Goal: Task Accomplishment & Management: Complete application form

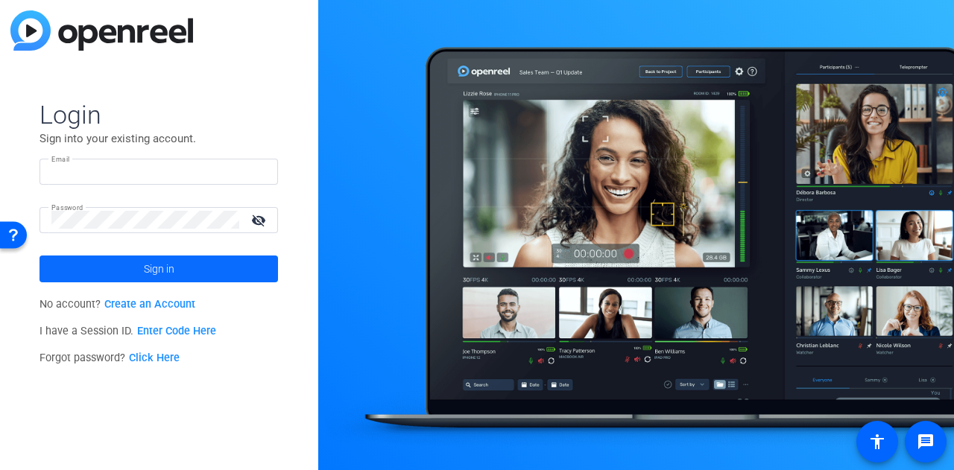
type input "[PERSON_NAME][EMAIL_ADDRESS][PERSON_NAME][DOMAIN_NAME]"
click at [116, 272] on span at bounding box center [158, 269] width 238 height 36
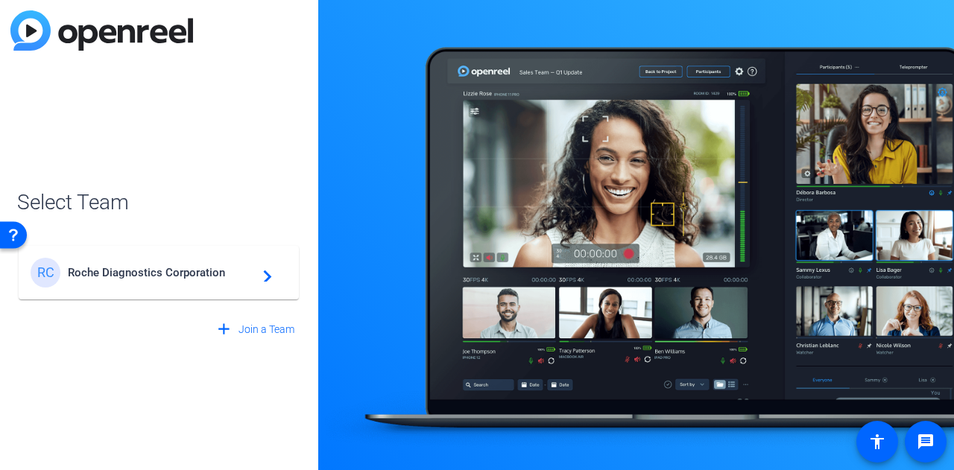
click at [181, 270] on span "Roche Diagnostics Corporation" at bounding box center [161, 272] width 186 height 13
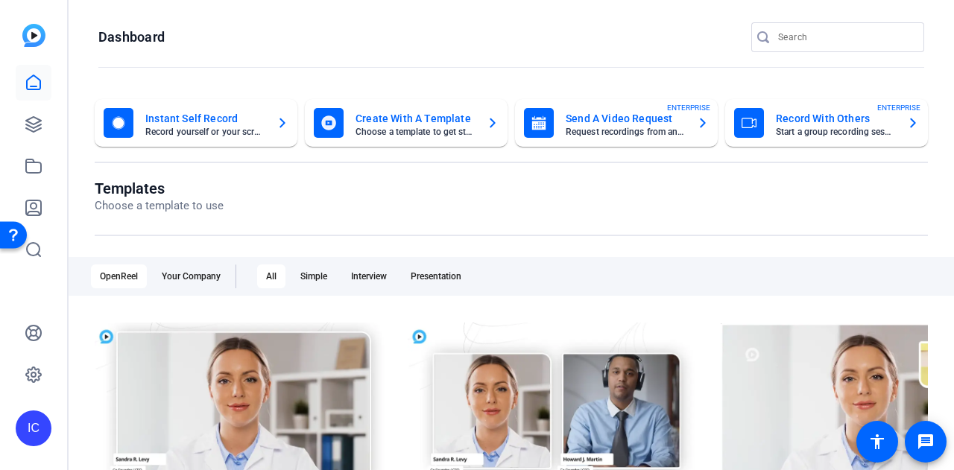
click at [607, 114] on mat-card-title "Send A Video Request" at bounding box center [625, 119] width 119 height 18
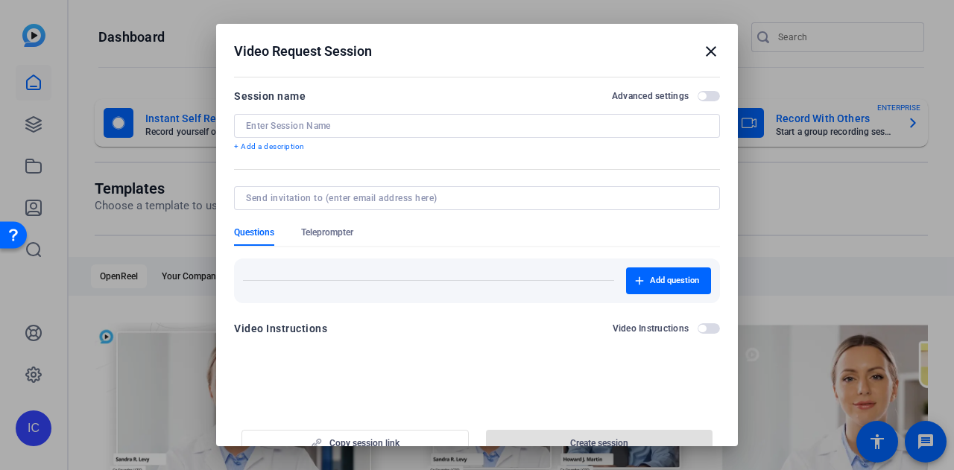
click at [344, 114] on div at bounding box center [477, 126] width 462 height 24
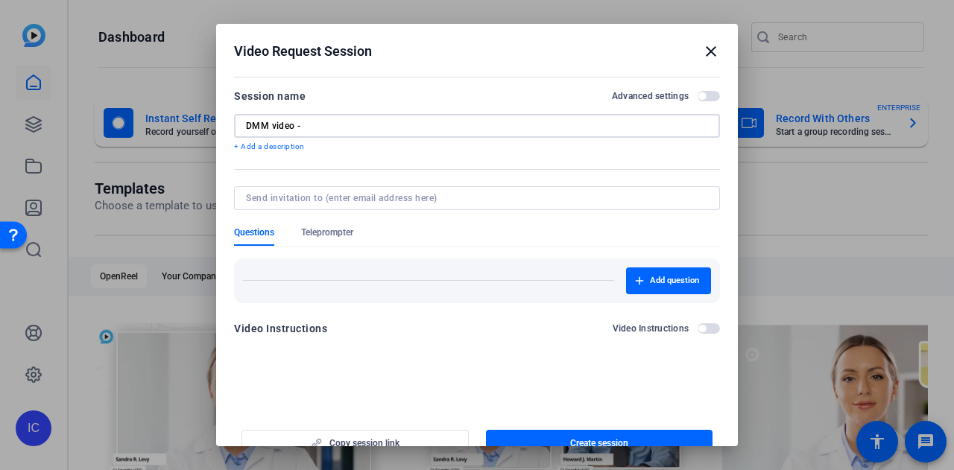
click at [274, 121] on input "DMM video -" at bounding box center [477, 126] width 462 height 12
click at [268, 123] on input "DMM video -" at bounding box center [477, 126] width 462 height 12
click at [273, 127] on input "DMM video -" at bounding box center [477, 126] width 462 height 12
click at [271, 126] on input "DMM video -" at bounding box center [477, 126] width 462 height 12
click at [436, 128] on input "DMM Mission Possible video -" at bounding box center [477, 126] width 462 height 12
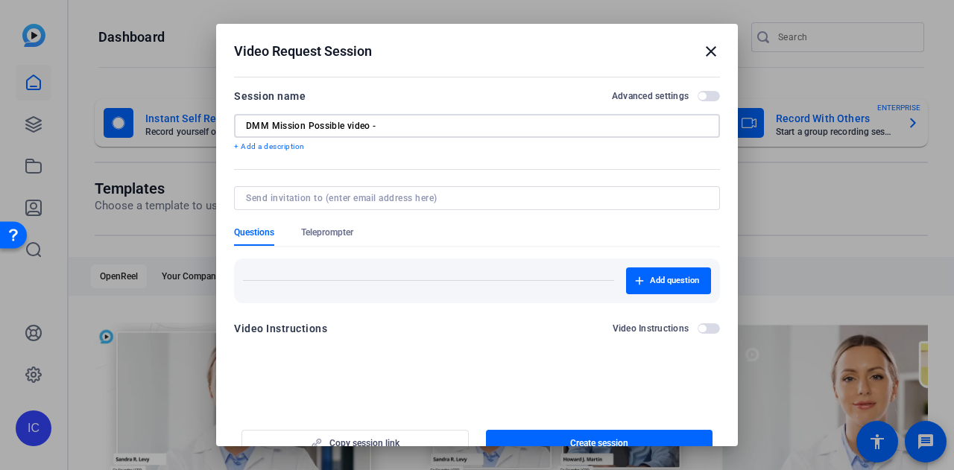
click at [244, 127] on div "DMM Mission Possible video -" at bounding box center [477, 126] width 486 height 24
click at [248, 127] on input "DMM Mission Possible video -" at bounding box center [477, 126] width 462 height 12
click at [379, 127] on input "DMM Mission Possible video -" at bounding box center [477, 126] width 462 height 12
drag, startPoint x: 489, startPoint y: 126, endPoint x: 438, endPoint y: 127, distance: 50.7
click at [438, 127] on input "DMM Mission Possible video (Z. Fallowfield) -Servi" at bounding box center [477, 126] width 462 height 12
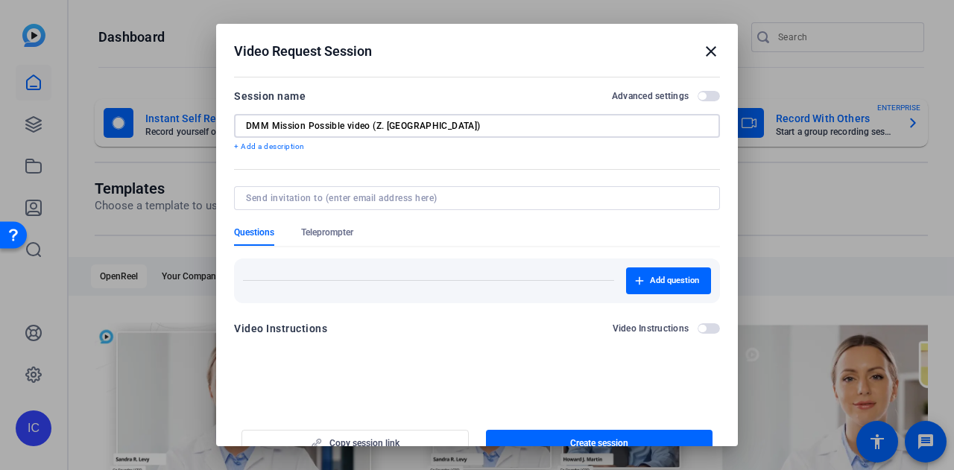
drag, startPoint x: 341, startPoint y: 124, endPoint x: 273, endPoint y: 123, distance: 67.8
click at [273, 123] on input "DMM Mission Possible video (Z. Fallowfield)" at bounding box center [477, 126] width 462 height 12
click at [273, 123] on input "DMM e video (Z. Fallowfield)" at bounding box center [477, 126] width 462 height 12
click at [274, 126] on input "DMM e video (Z. Fallowfield)" at bounding box center [477, 126] width 462 height 12
click at [247, 130] on input "DMM video (Z. Fallowfield)" at bounding box center [477, 126] width 462 height 12
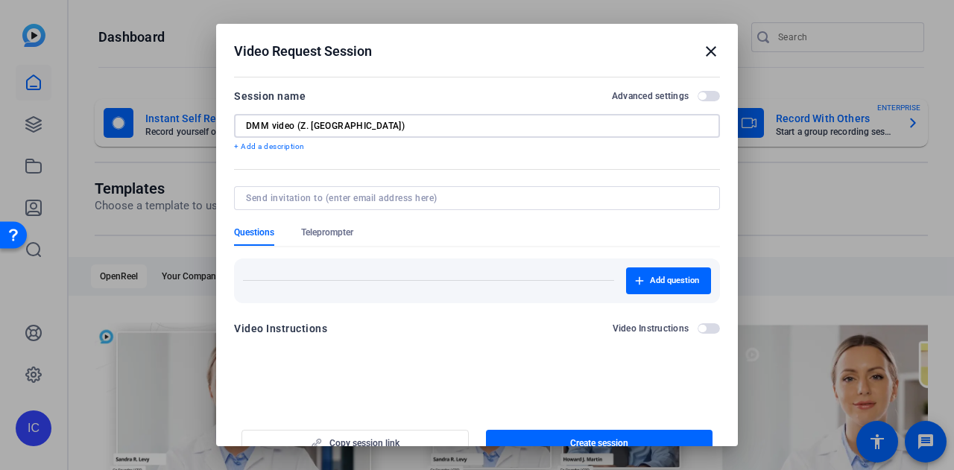
click at [419, 131] on input "DMM video (Z. Fallowfield)" at bounding box center [477, 126] width 462 height 12
type input "DMM video (Z. Fallowfield) - Service Excellence"
click at [390, 132] on div "DMM video (Z. Fallowfield) - Service Excellence" at bounding box center [477, 126] width 462 height 24
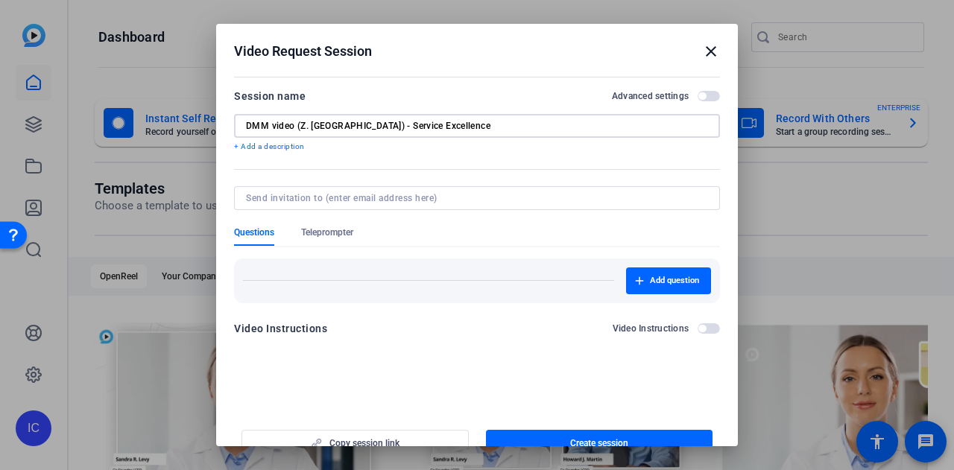
click at [426, 126] on input "DMM video (Z. Fallowfield) - Service Excellence" at bounding box center [477, 126] width 462 height 12
click at [596, 438] on span "Create session" at bounding box center [599, 443] width 58 height 12
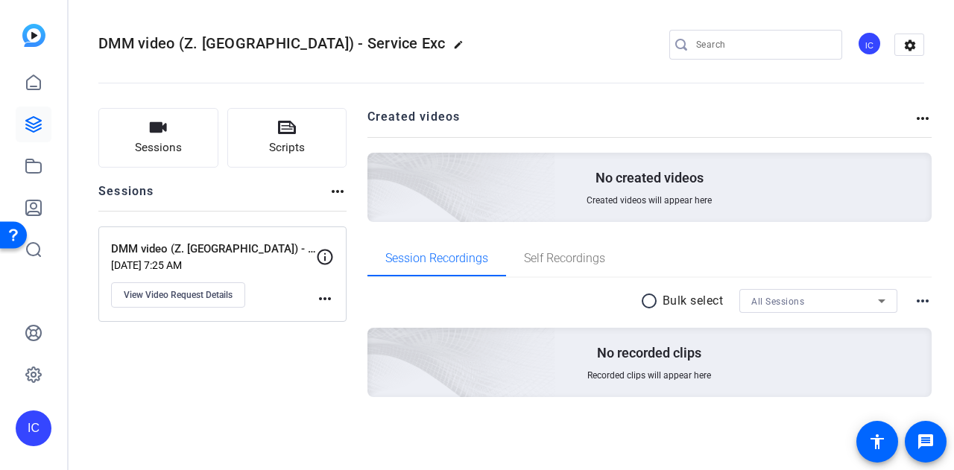
click at [322, 298] on mat-icon "more_horiz" at bounding box center [325, 299] width 18 height 18
click at [253, 305] on div at bounding box center [477, 235] width 954 height 470
click at [194, 300] on button "View Video Request Details" at bounding box center [178, 294] width 134 height 25
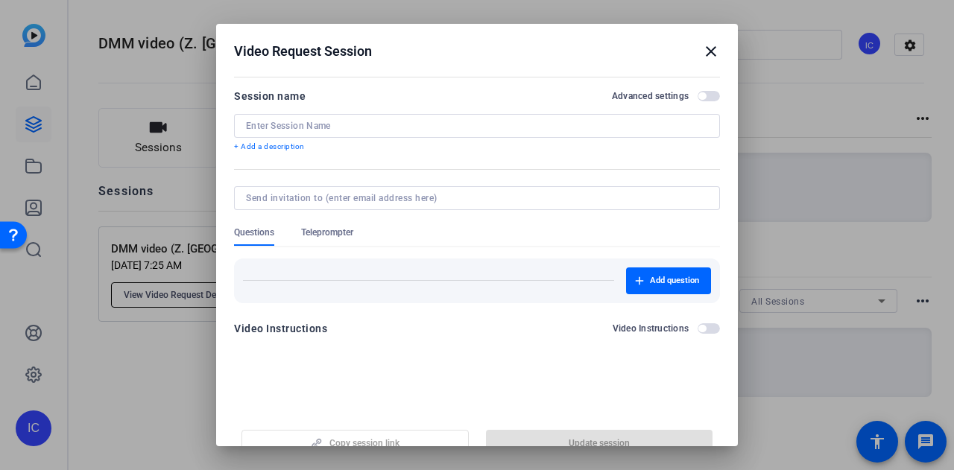
type input "DMM video (Z. Fallowfield) - Service Excellence"
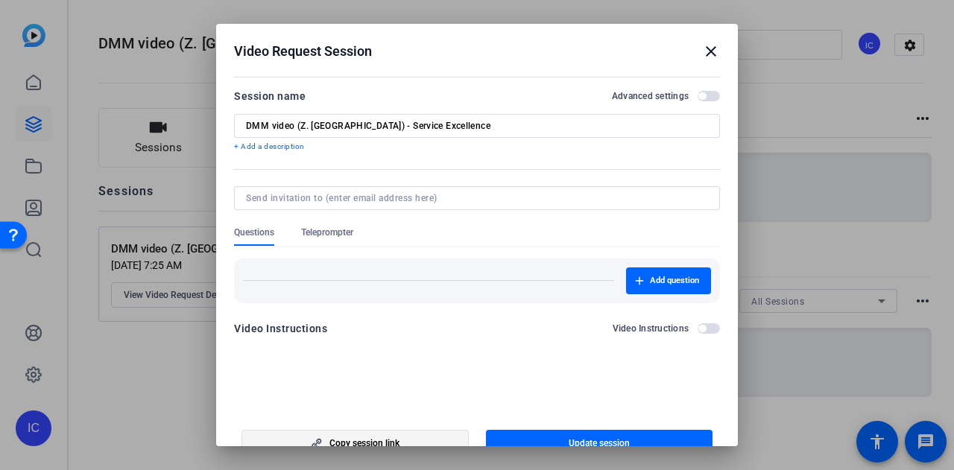
click at [419, 437] on span "button" at bounding box center [355, 443] width 226 height 36
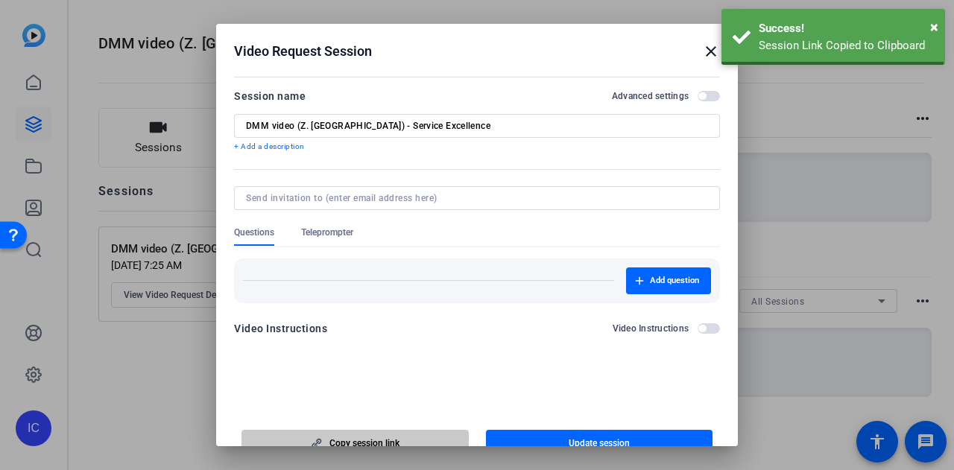
scroll to position [9, 0]
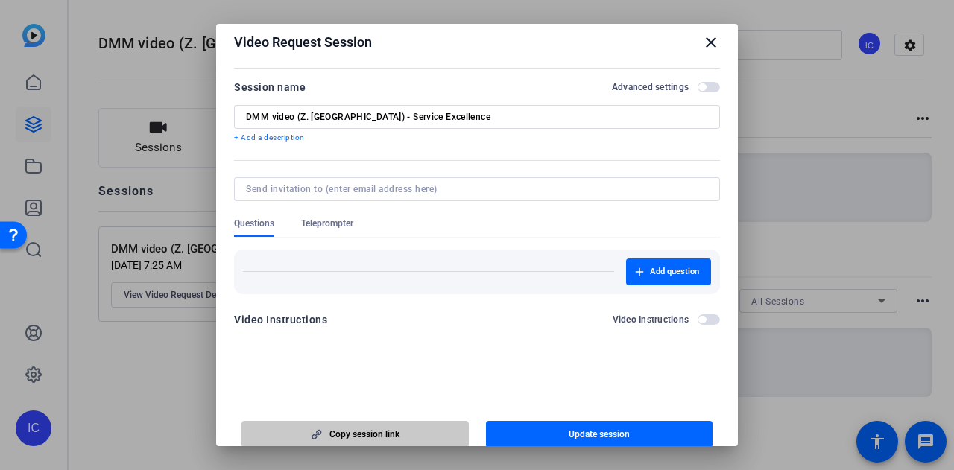
click at [385, 431] on span "Copy session link" at bounding box center [364, 434] width 70 height 12
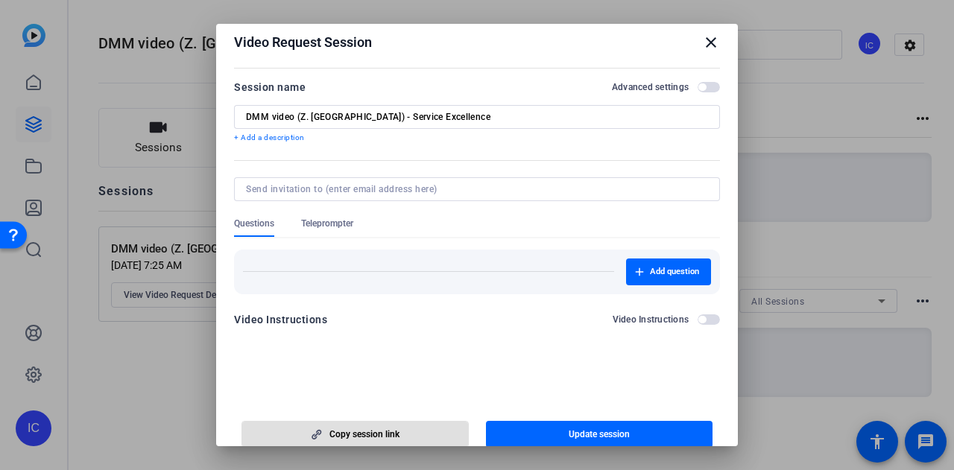
click at [508, 127] on div "DMM video (Z. Fallowfield) - Service Excellence" at bounding box center [477, 117] width 462 height 24
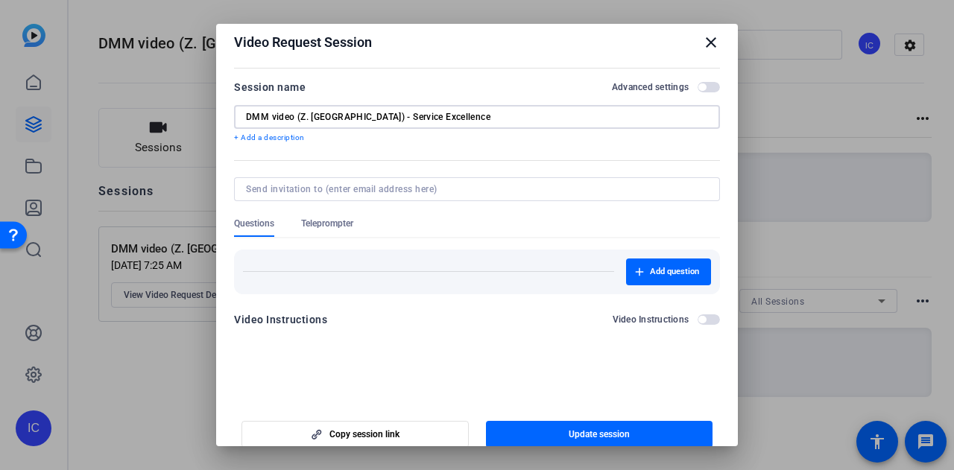
drag, startPoint x: 484, startPoint y: 120, endPoint x: 198, endPoint y: 129, distance: 286.3
click at [198, 129] on div "Video Request Session close Session name Advanced settings DMM video (Z. Fallow…" at bounding box center [477, 235] width 954 height 470
click at [702, 50] on mat-icon "close" at bounding box center [711, 43] width 18 height 18
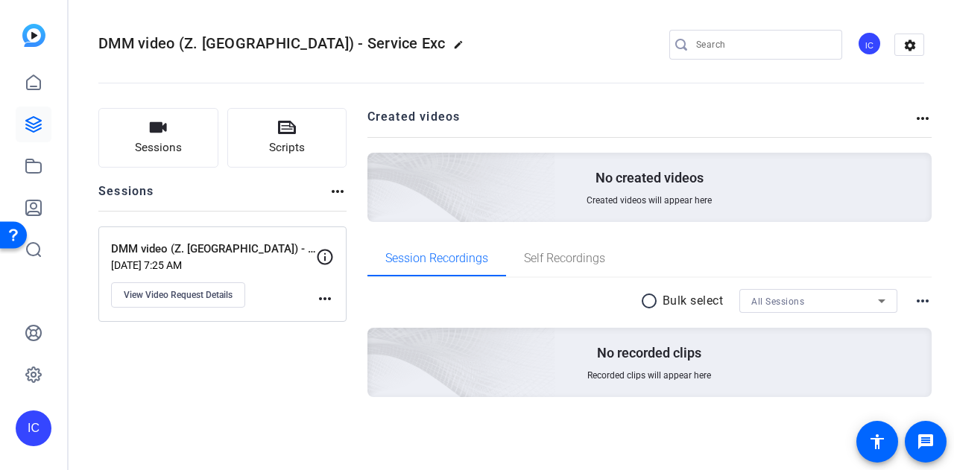
click at [24, 42] on img at bounding box center [33, 35] width 23 height 23
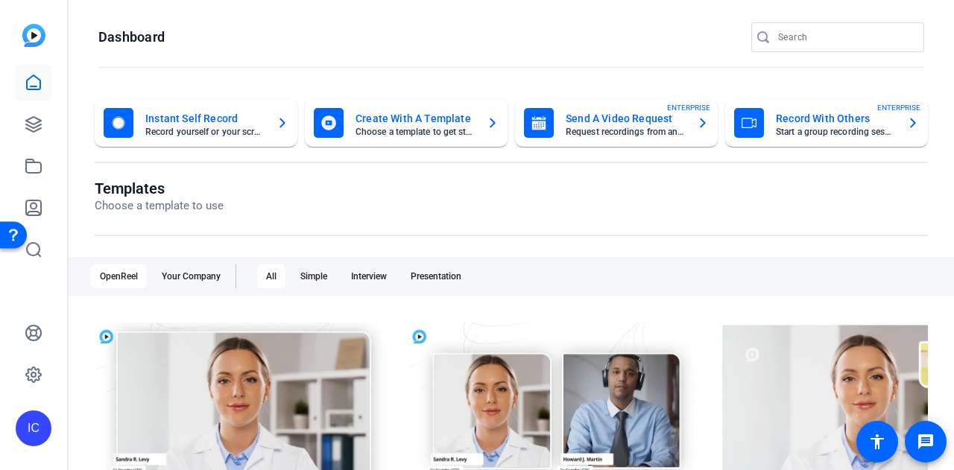
click at [630, 120] on mat-card-title "Send A Video Request" at bounding box center [625, 119] width 119 height 18
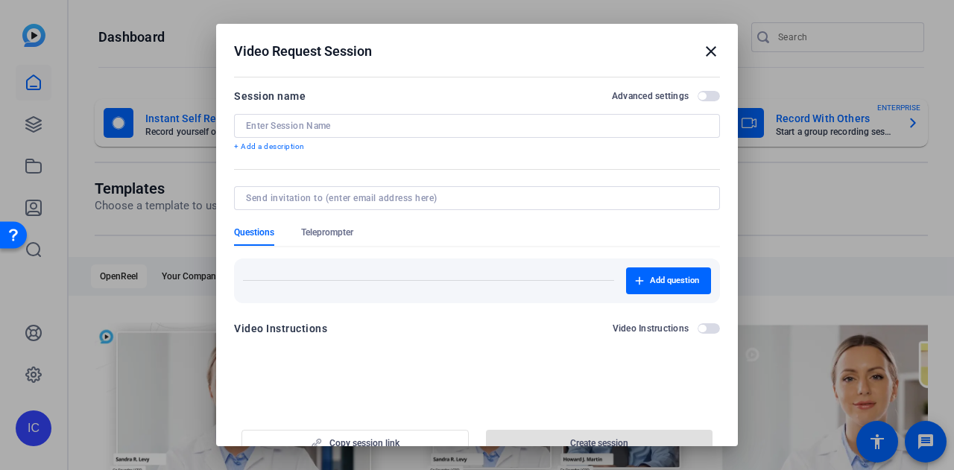
click at [431, 108] on div "Session name Advanced settings + Add a description" at bounding box center [477, 120] width 486 height 66
click at [431, 120] on input at bounding box center [477, 126] width 462 height 12
paste input "DMM video (Z. Fallowfield) - Service Excellence"
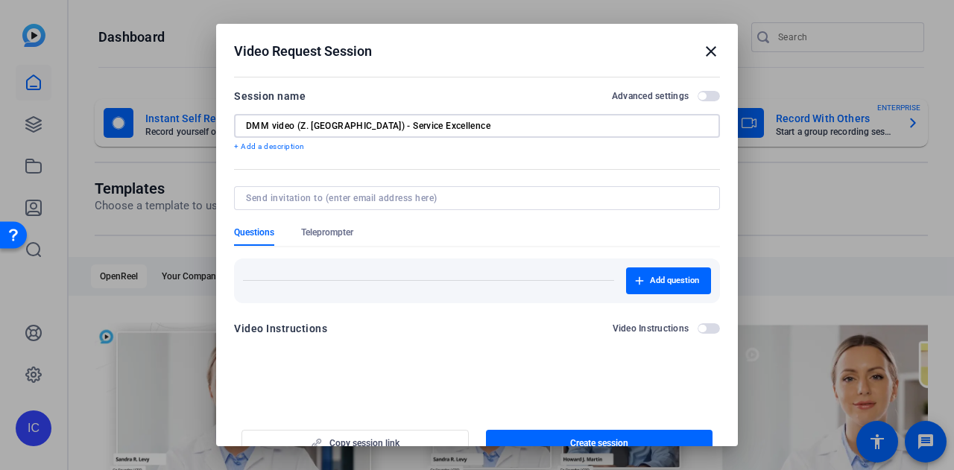
drag, startPoint x: 354, startPoint y: 127, endPoint x: 305, endPoint y: 126, distance: 49.2
click at [305, 126] on input "DMM video (Z. Fallowfield) - Service Excellence" at bounding box center [477, 126] width 462 height 12
type input "DMM video (K. Clawson) - Service Excellence"
click at [602, 435] on span "button" at bounding box center [599, 443] width 227 height 36
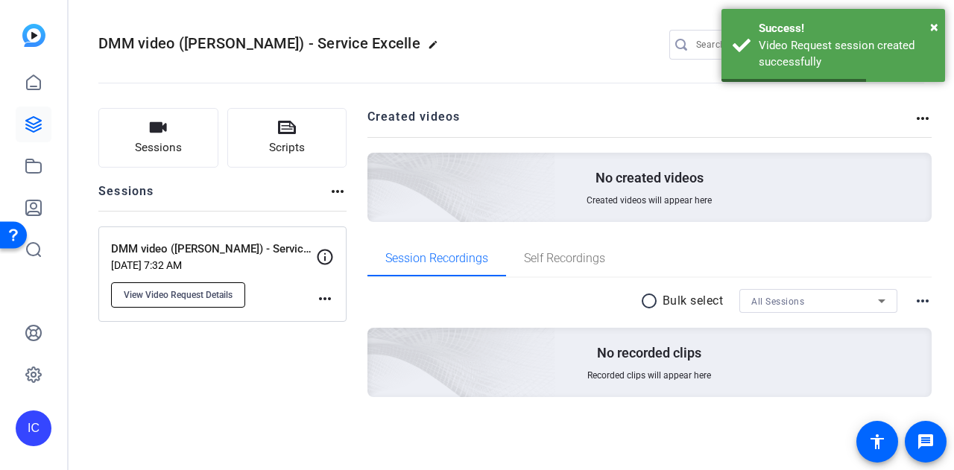
click at [218, 293] on span "View Video Request Details" at bounding box center [178, 295] width 109 height 12
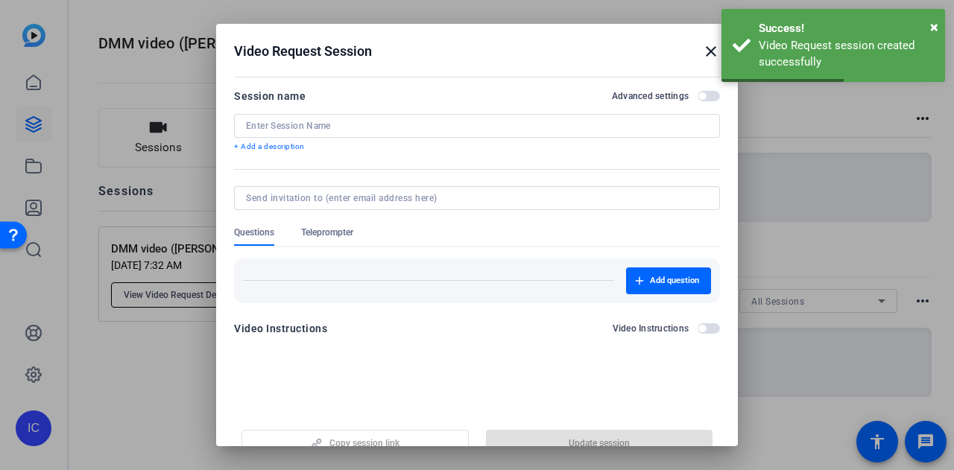
type input "DMM video (K. Clawson) - Service Excellence"
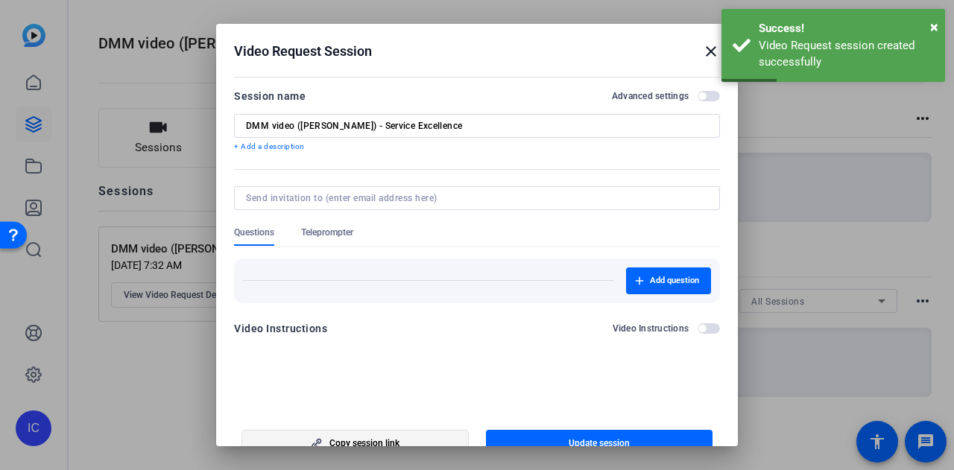
click at [363, 444] on span "Copy session link" at bounding box center [364, 443] width 70 height 12
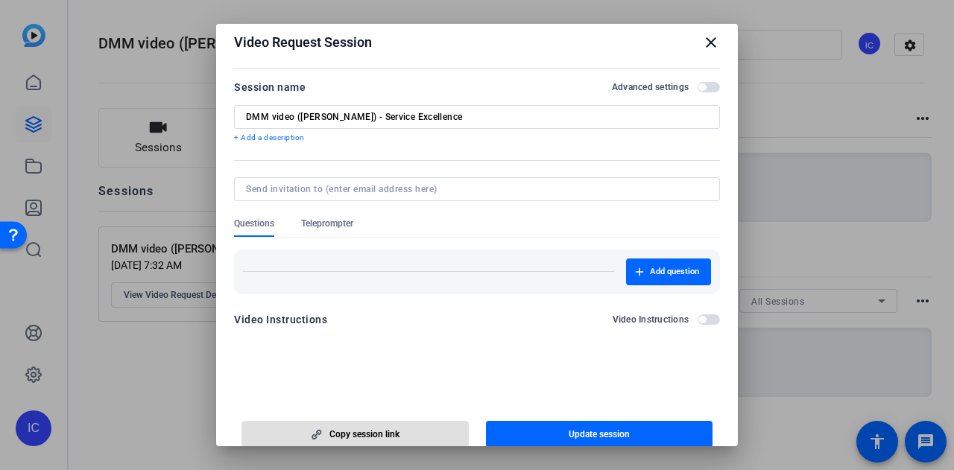
click at [540, 125] on div "DMM video (K. Clawson) - Service Excellence" at bounding box center [477, 117] width 462 height 24
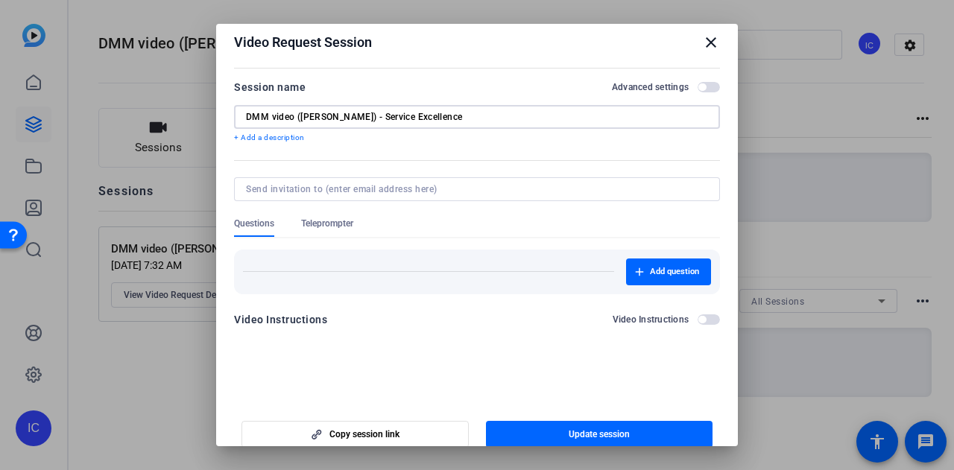
click at [499, 113] on input "DMM video (K. Clawson) - Service Excellence" at bounding box center [477, 117] width 462 height 12
drag, startPoint x: 474, startPoint y: 118, endPoint x: 218, endPoint y: 111, distance: 256.4
click at [218, 111] on mat-dialog-content "Session name Advanced settings DMM video (K. Clawson) - Service Excellence + Ad…" at bounding box center [477, 208] width 522 height 291
click at [704, 40] on mat-icon "close" at bounding box center [711, 43] width 18 height 18
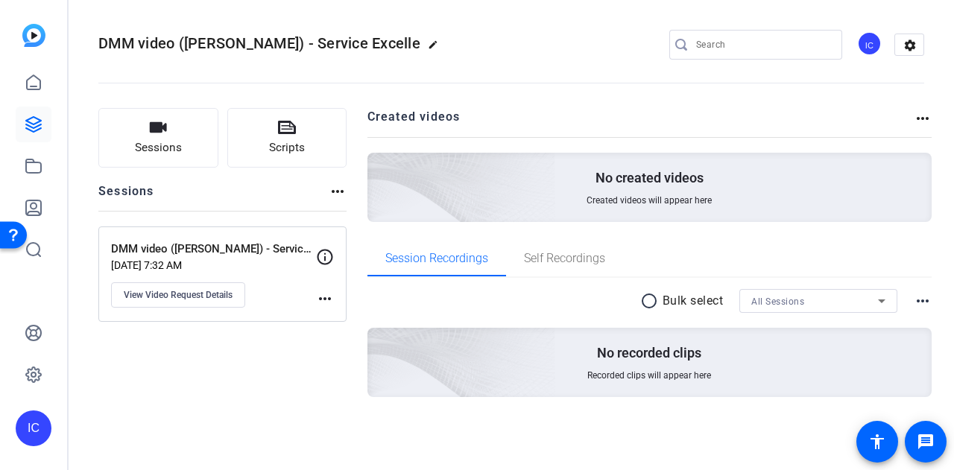
click at [33, 32] on img at bounding box center [33, 35] width 23 height 23
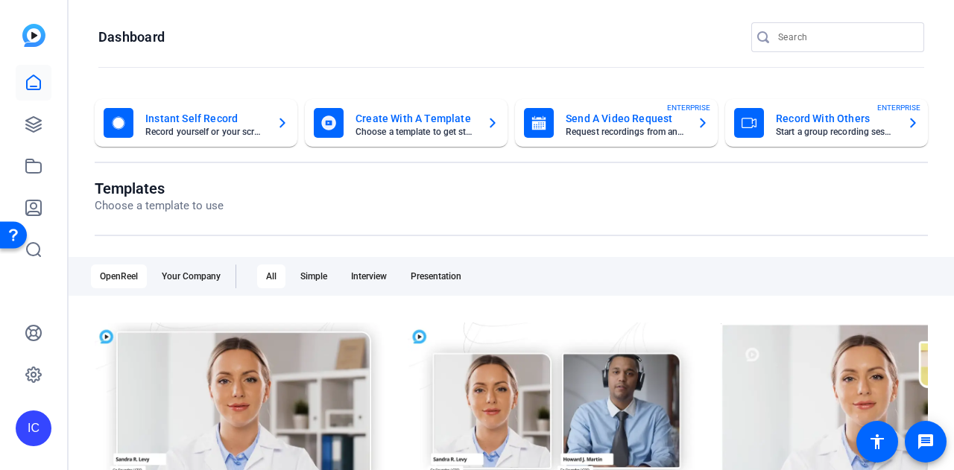
click at [604, 114] on mat-card-title "Send A Video Request" at bounding box center [625, 119] width 119 height 18
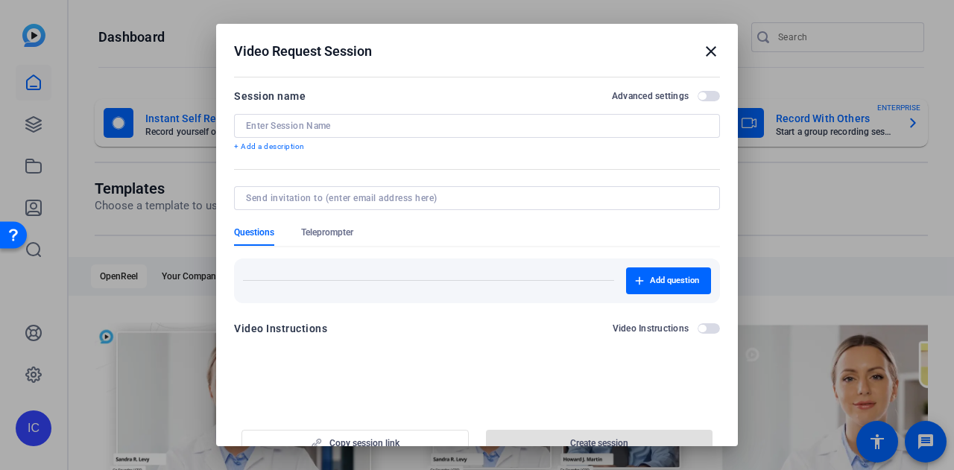
click at [438, 117] on div at bounding box center [477, 126] width 462 height 24
paste input "DMM video (K. Clawson) - Service Excellence"
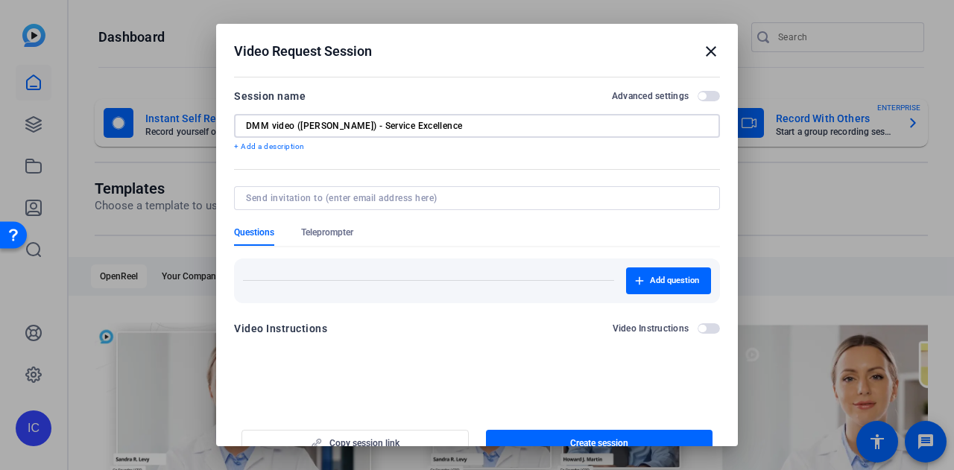
drag, startPoint x: 348, startPoint y: 126, endPoint x: 316, endPoint y: 127, distance: 32.0
click at [316, 127] on input "DMM video (K. Clawson) - Service Excellence" at bounding box center [477, 126] width 462 height 12
type input "DMM video ([PERSON_NAME]) - Service Excellence"
click at [598, 438] on span "Create session" at bounding box center [599, 443] width 58 height 12
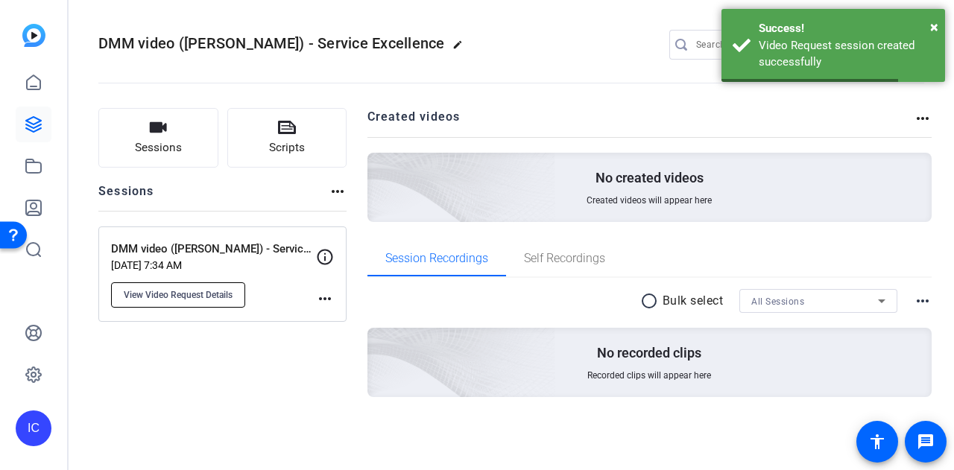
click at [218, 293] on span "View Video Request Details" at bounding box center [178, 295] width 109 height 12
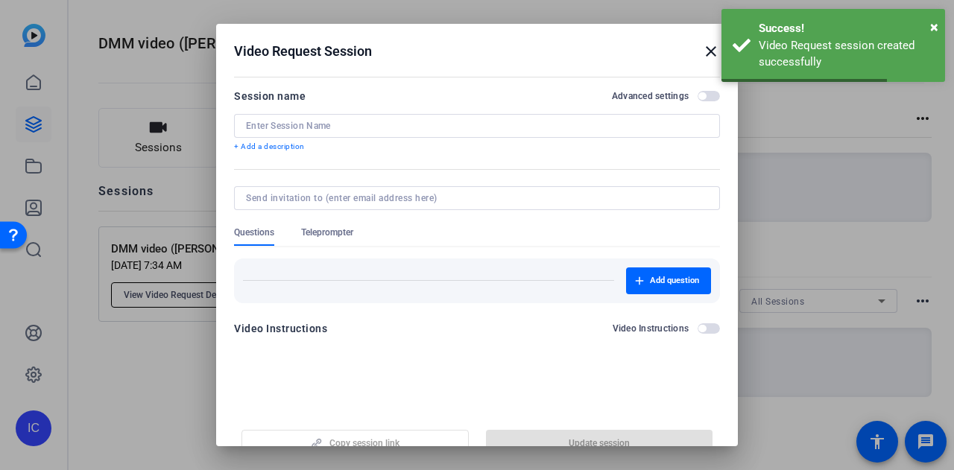
type input "DMM video ([PERSON_NAME]) - Service Excellence"
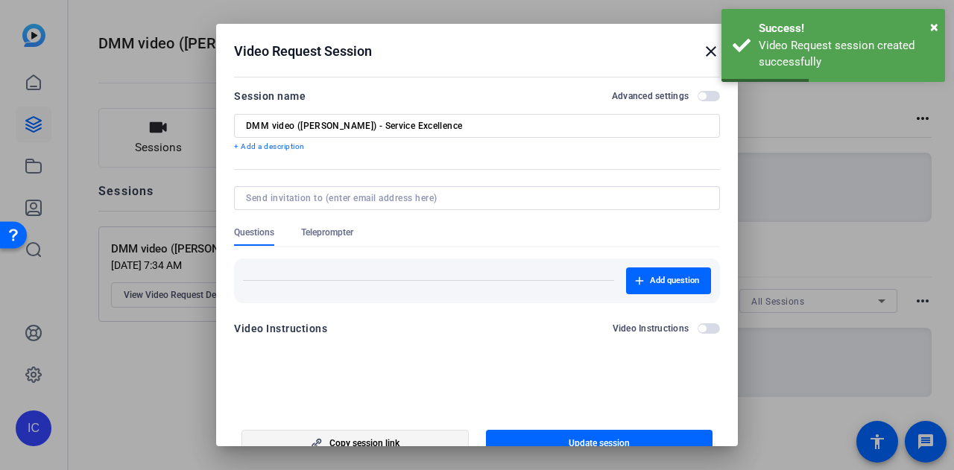
click at [412, 436] on span "button" at bounding box center [355, 443] width 226 height 36
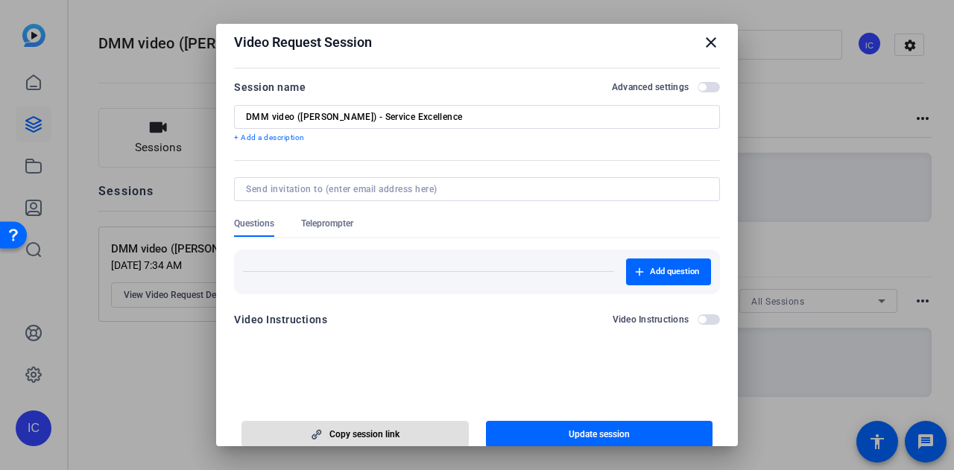
click at [436, 116] on input "DMM video ([PERSON_NAME]) - Service Excellence" at bounding box center [477, 117] width 462 height 12
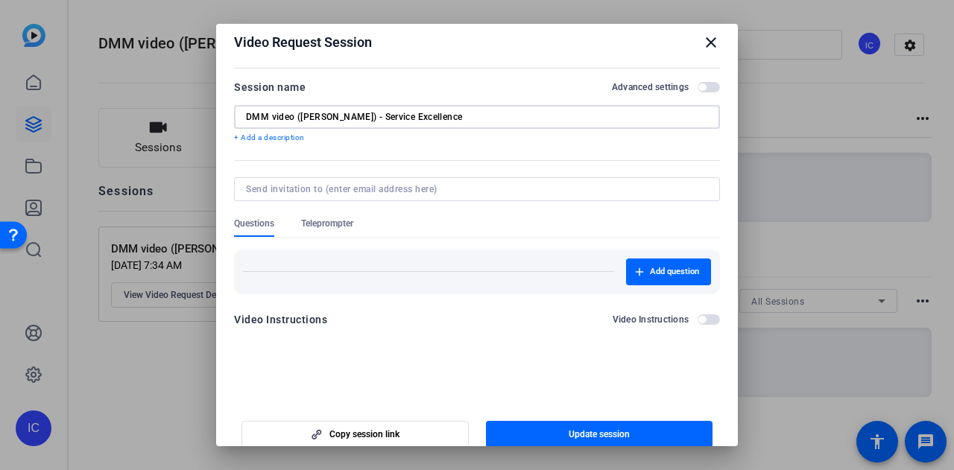
click at [436, 116] on input "DMM video ([PERSON_NAME]) - Service Excellence" at bounding box center [477, 117] width 462 height 12
click at [702, 41] on mat-icon "close" at bounding box center [711, 43] width 18 height 18
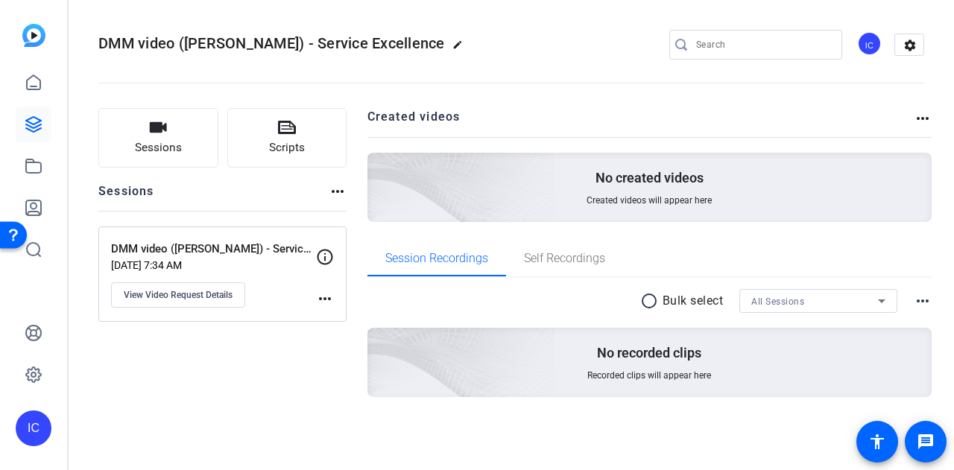
click at [40, 34] on img at bounding box center [33, 35] width 23 height 23
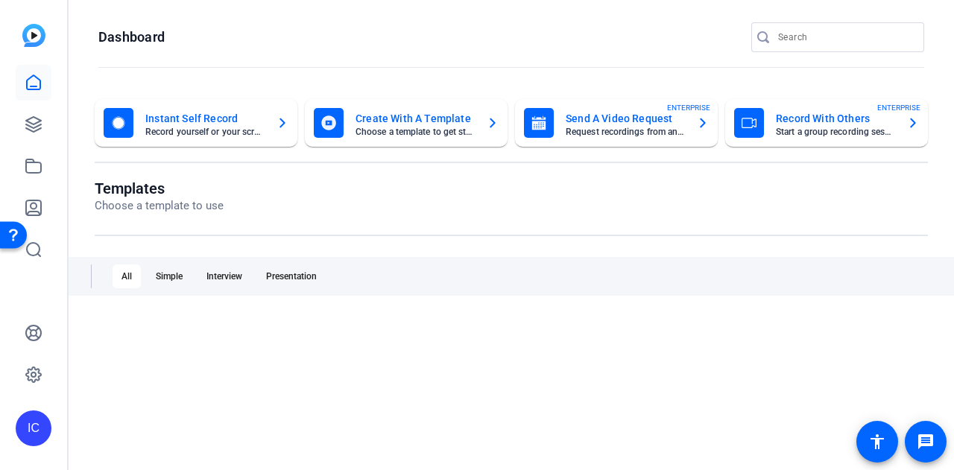
click at [595, 112] on mat-card-title "Send A Video Request" at bounding box center [625, 119] width 119 height 18
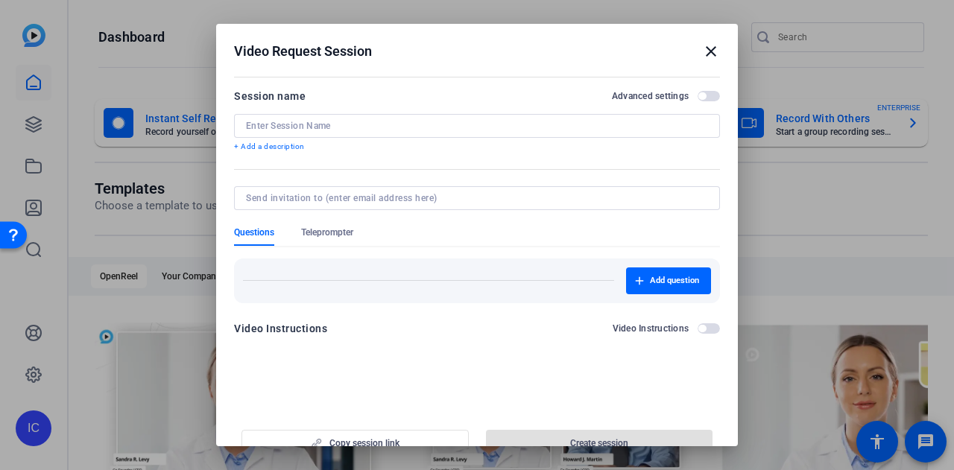
click at [498, 124] on input at bounding box center [477, 126] width 462 height 12
paste input "DMM video ([PERSON_NAME]) - Service Excellence"
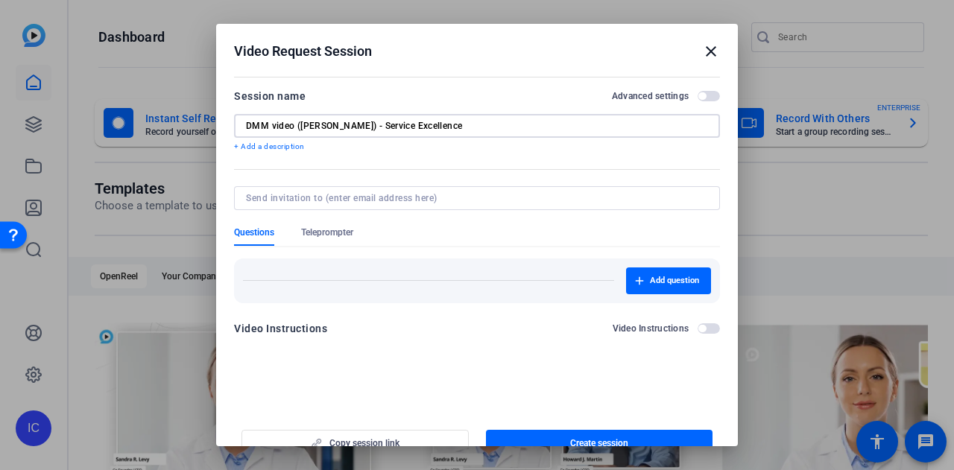
drag, startPoint x: 334, startPoint y: 127, endPoint x: 313, endPoint y: 127, distance: 20.9
click at [313, 127] on input "DMM video ([PERSON_NAME]) - Service Excellence" at bounding box center [477, 126] width 462 height 12
type input "DMM video (J. Fullerton) - Service Excellence"
click at [634, 435] on span "button" at bounding box center [599, 443] width 227 height 36
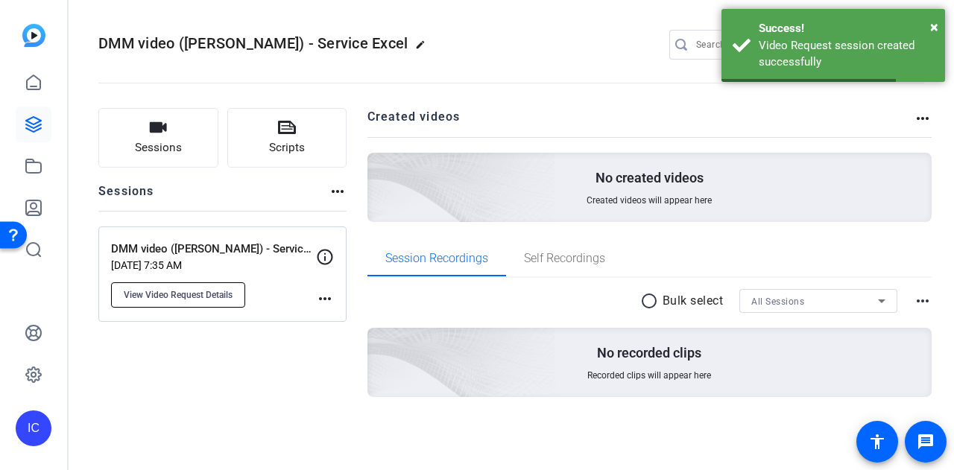
click at [199, 293] on span "View Video Request Details" at bounding box center [178, 295] width 109 height 12
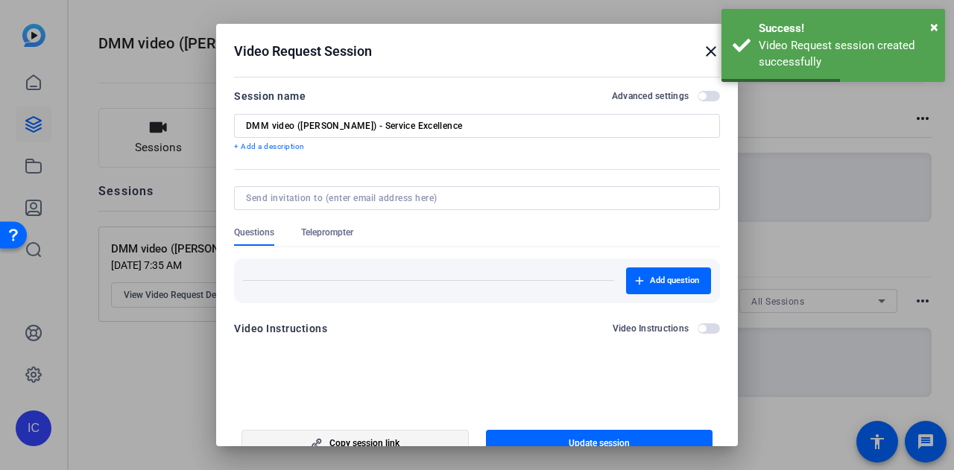
click at [429, 438] on span "button" at bounding box center [355, 443] width 226 height 36
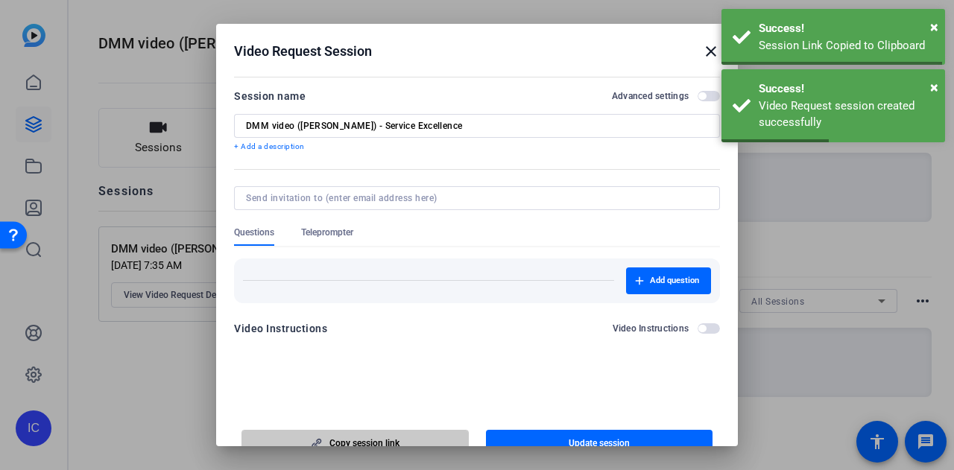
scroll to position [9, 0]
